Goal: Task Accomplishment & Management: Use online tool/utility

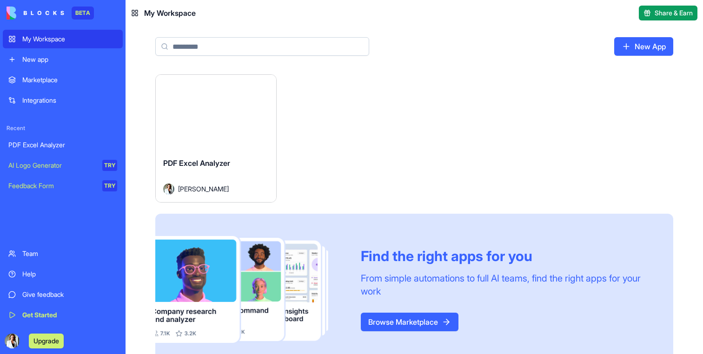
click at [186, 156] on div "PDF Excel Analyzer [PERSON_NAME]" at bounding box center [216, 176] width 120 height 52
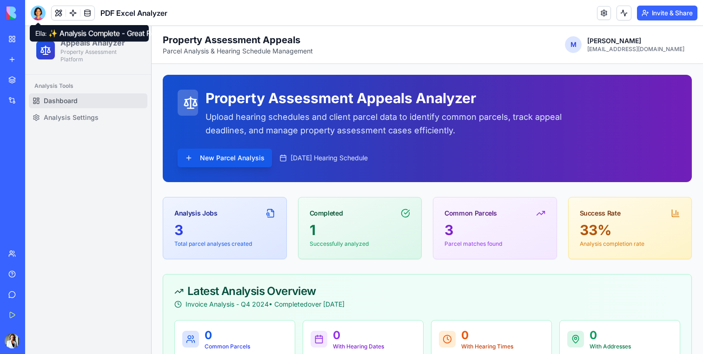
click at [40, 13] on div at bounding box center [38, 13] width 15 height 15
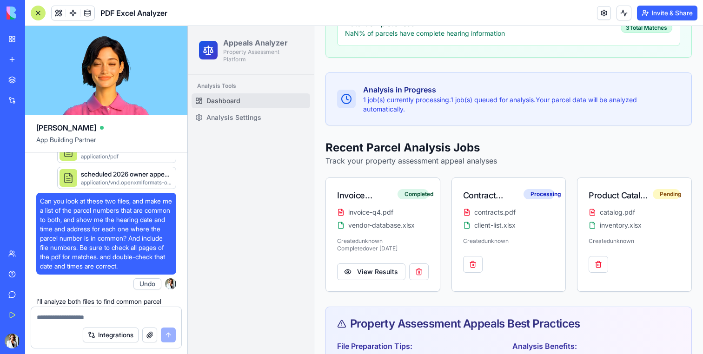
scroll to position [467, 0]
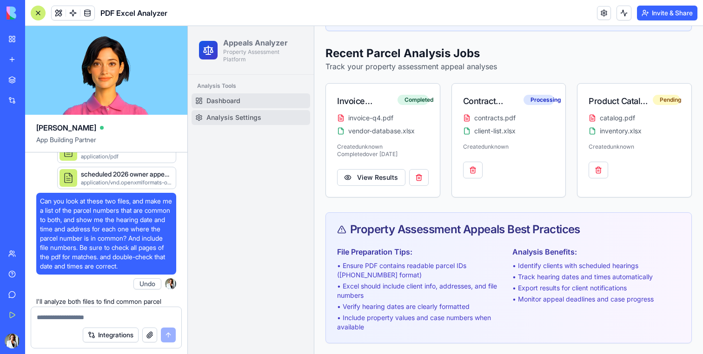
click at [259, 119] on span "Analysis Settings" at bounding box center [233, 117] width 55 height 9
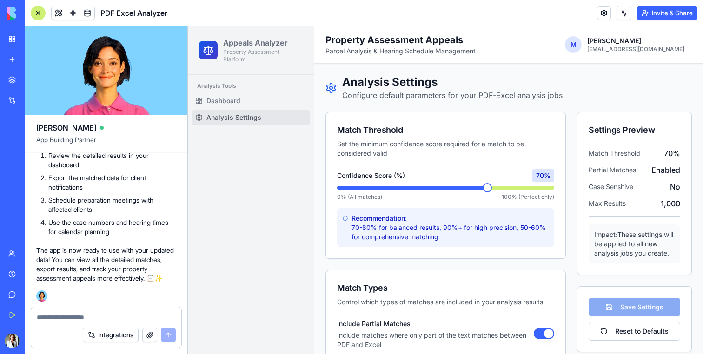
scroll to position [2438, 0]
click at [264, 99] on link "Dashboard" at bounding box center [251, 100] width 119 height 15
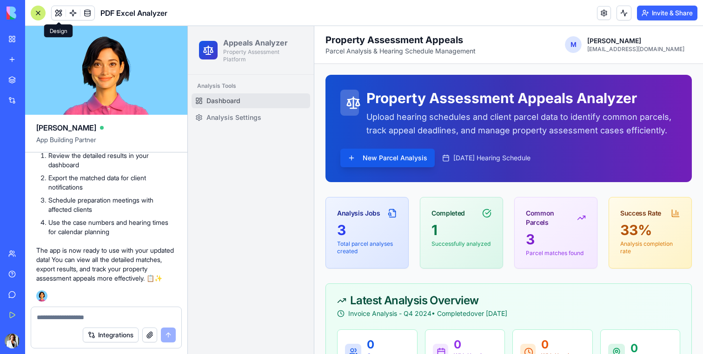
click at [43, 13] on div at bounding box center [38, 13] width 15 height 15
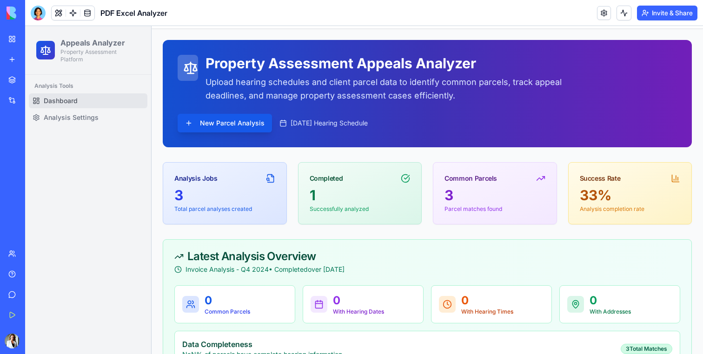
scroll to position [36, 0]
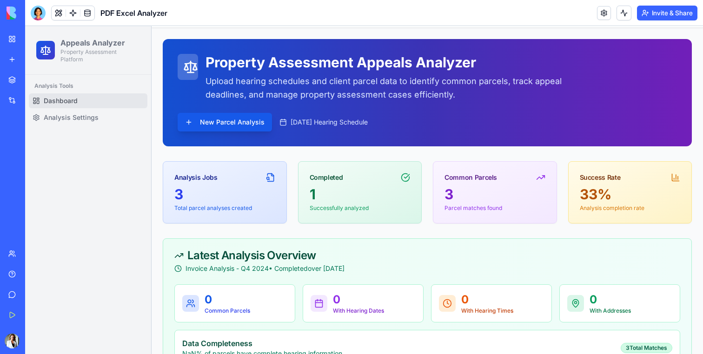
click at [235, 140] on div at bounding box center [427, 92] width 529 height 107
click at [232, 126] on button "New Parcel Analysis" at bounding box center [225, 122] width 94 height 19
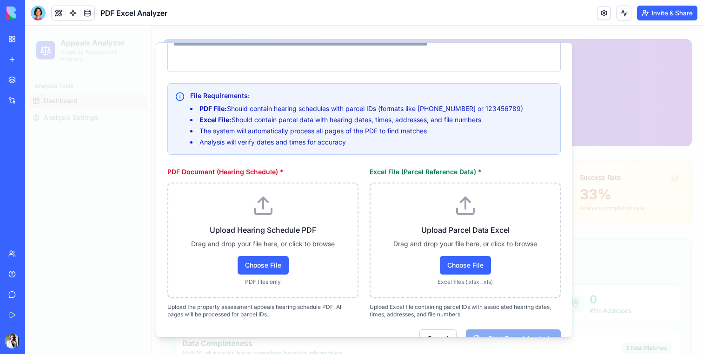
scroll to position [142, 0]
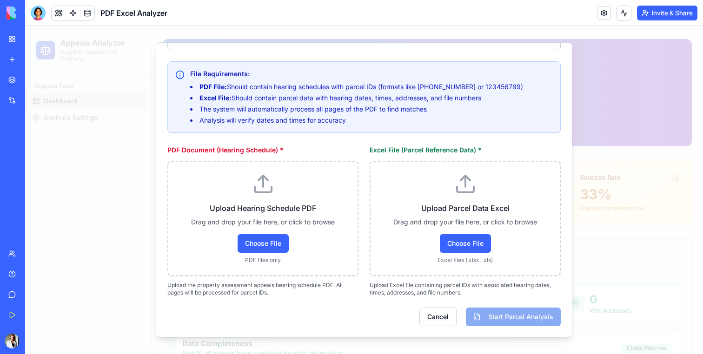
click at [611, 206] on div at bounding box center [364, 190] width 678 height 328
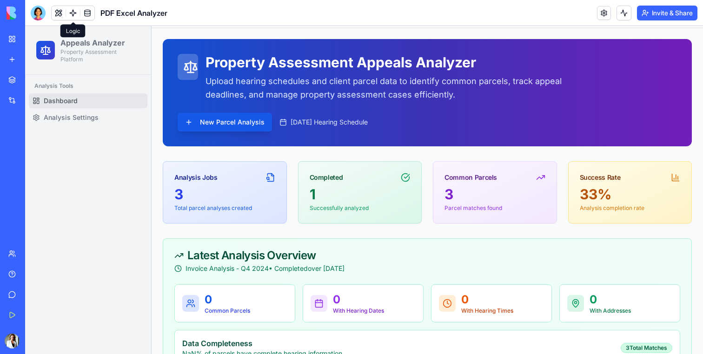
click at [74, 17] on link at bounding box center [73, 13] width 14 height 14
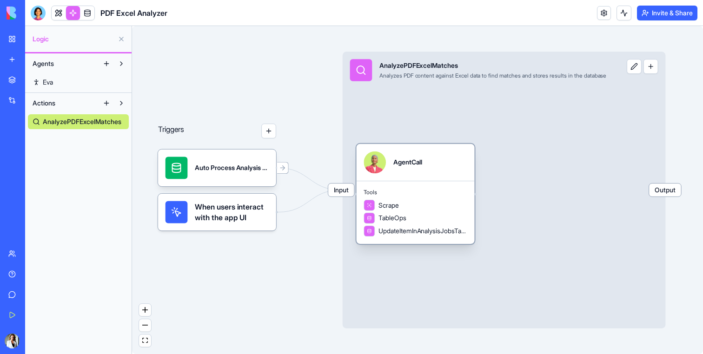
click at [439, 228] on span "UpdateItemInAnalysisJobsTable" at bounding box center [423, 230] width 89 height 9
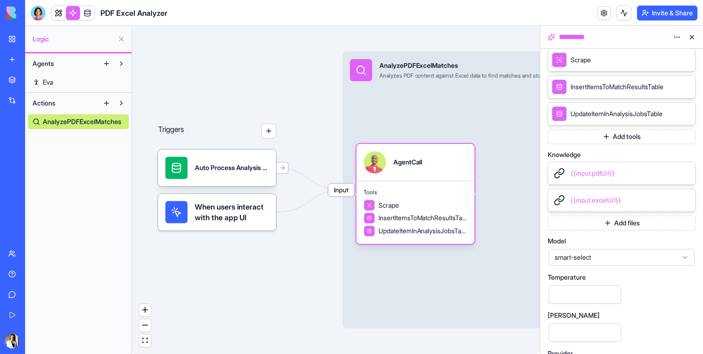
scroll to position [215, 0]
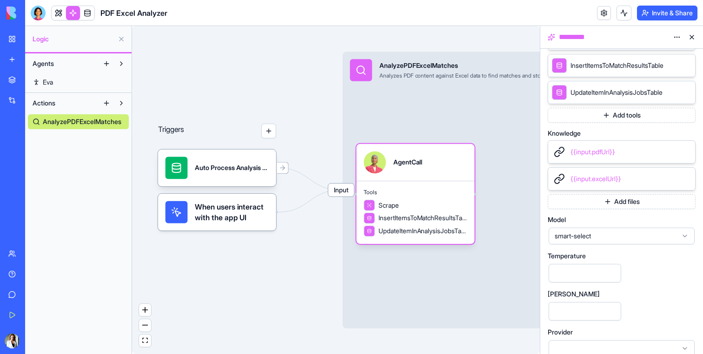
click at [605, 235] on span "smart-select" at bounding box center [616, 236] width 123 height 9
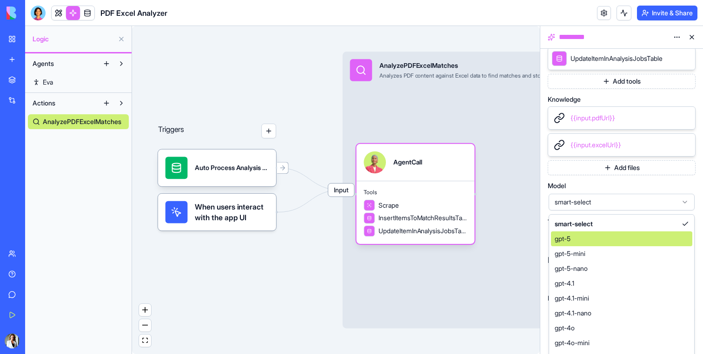
click at [601, 240] on div "gpt-5" at bounding box center [621, 239] width 141 height 15
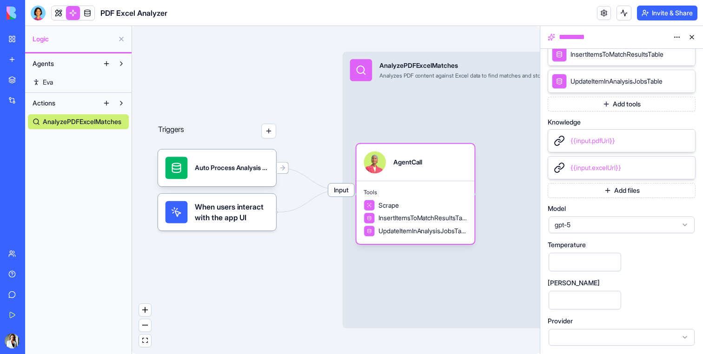
click at [693, 37] on button at bounding box center [692, 37] width 15 height 15
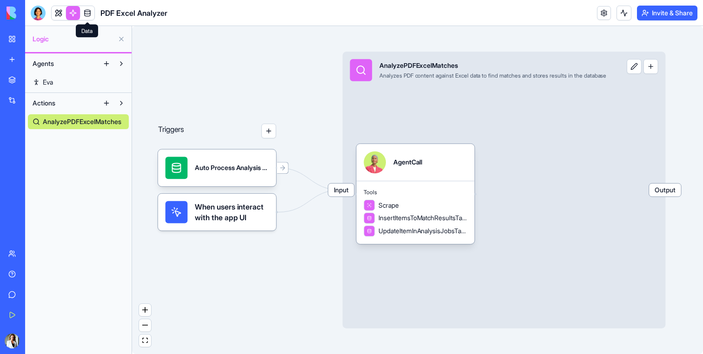
click at [88, 12] on link at bounding box center [87, 13] width 14 height 14
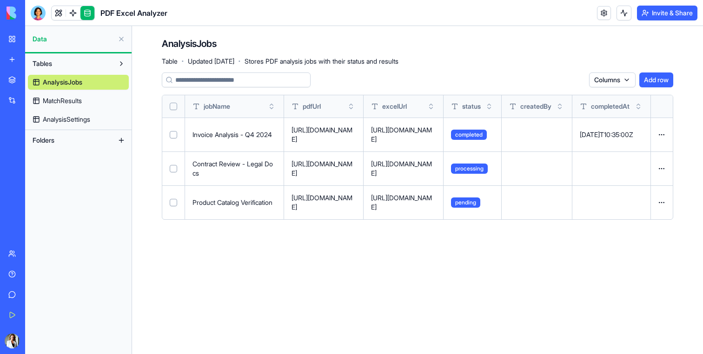
click at [85, 97] on link "MatchResults" at bounding box center [78, 100] width 101 height 15
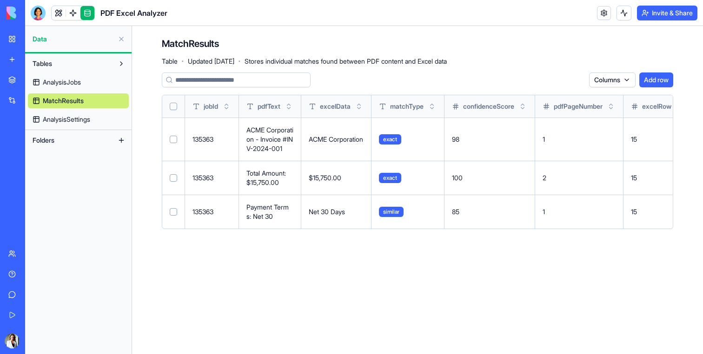
click at [84, 111] on div "AnalysisJobs MatchResults AnalysisSettings" at bounding box center [78, 99] width 101 height 56
click at [84, 116] on span "AnalysisSettings" at bounding box center [66, 119] width 47 height 9
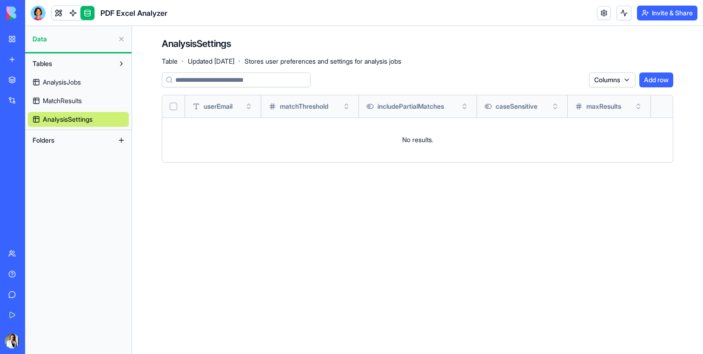
click at [60, 15] on link at bounding box center [59, 13] width 14 height 14
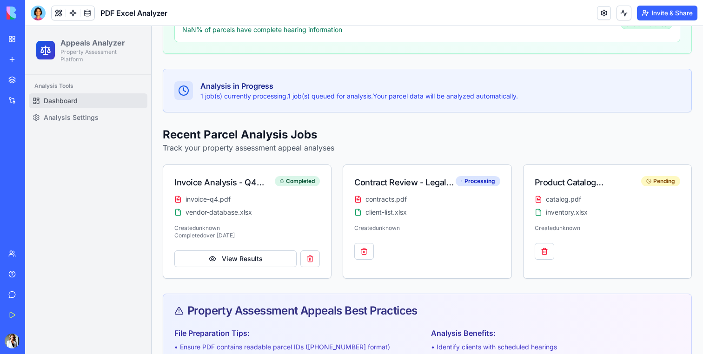
scroll to position [413, 0]
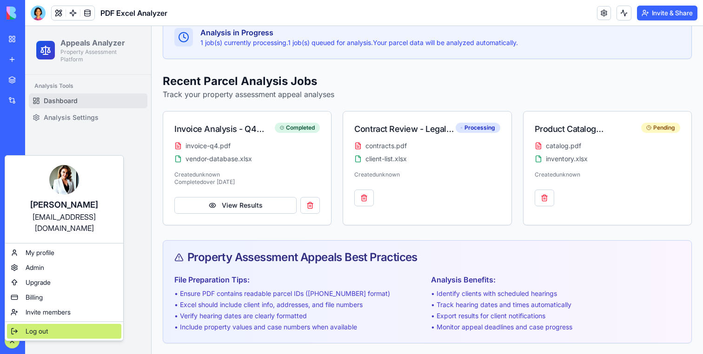
click at [45, 327] on div "Log out" at bounding box center [64, 331] width 114 height 15
